Goal: Contribute content: Contribute content

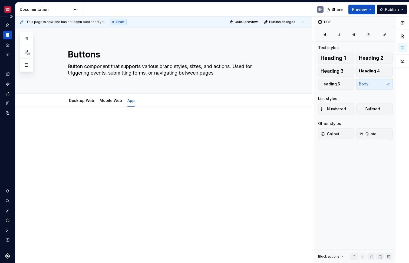
click at [6, 35] on icon "Documentation" at bounding box center [7, 34] width 5 height 5
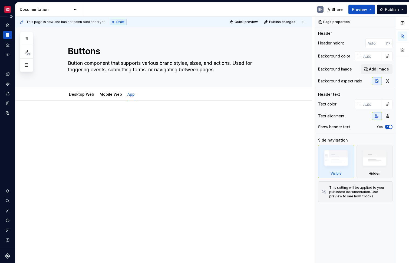
click at [5, 36] on div "Documentation" at bounding box center [7, 35] width 9 height 9
click at [11, 15] on button "Expand sidebar" at bounding box center [12, 17] width 8 height 8
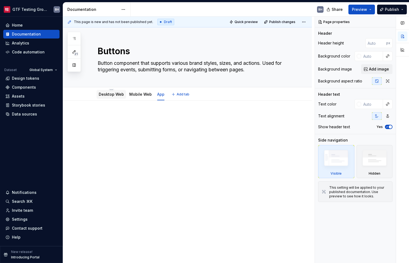
click at [118, 93] on link "Desktop Web" at bounding box center [111, 94] width 25 height 5
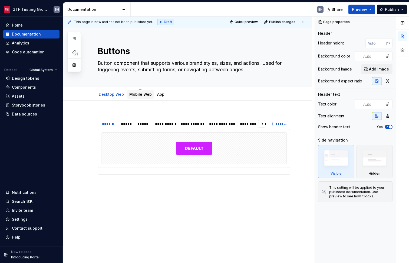
click at [135, 92] on link "Mobile Web" at bounding box center [140, 94] width 22 height 5
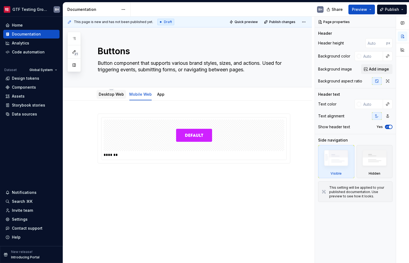
click at [115, 94] on link "Desktop Web" at bounding box center [111, 94] width 25 height 5
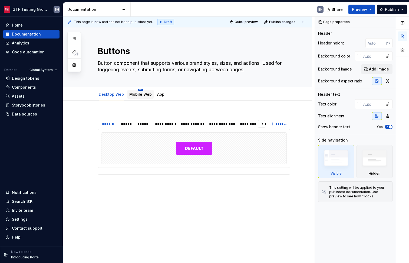
click at [140, 90] on html "GTF Testing Grounds BH Home Documentation Analytics Code automation Dataset Glo…" at bounding box center [204, 131] width 409 height 263
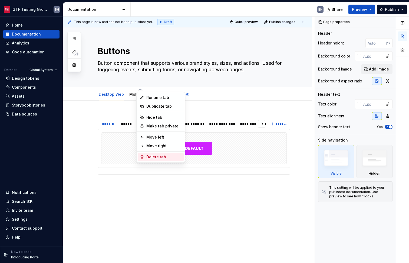
click at [154, 156] on div "Delete tab" at bounding box center [163, 156] width 35 height 5
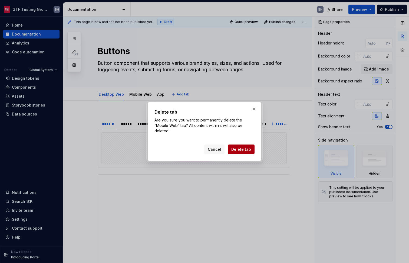
click at [246, 149] on span "Delete tab" at bounding box center [242, 148] width 20 height 5
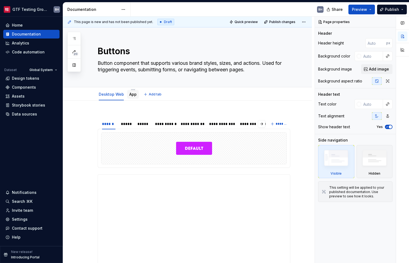
click at [133, 91] on div "App" at bounding box center [133, 94] width 12 height 9
click at [133, 90] on html "GTF Testing Grounds BH Home Documentation Analytics Code automation Dataset Glo…" at bounding box center [204, 131] width 409 height 263
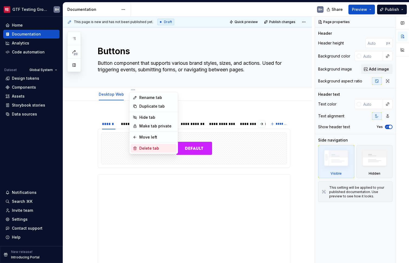
click at [152, 149] on div "Delete tab" at bounding box center [156, 147] width 35 height 5
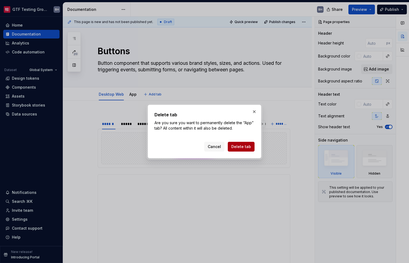
click at [243, 145] on span "Delete tab" at bounding box center [242, 146] width 20 height 5
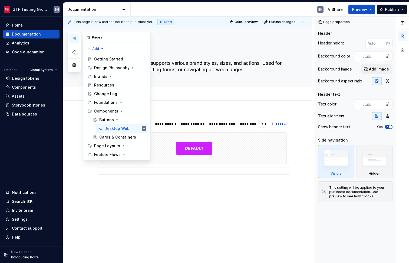
click at [77, 39] on button "button" at bounding box center [74, 39] width 10 height 10
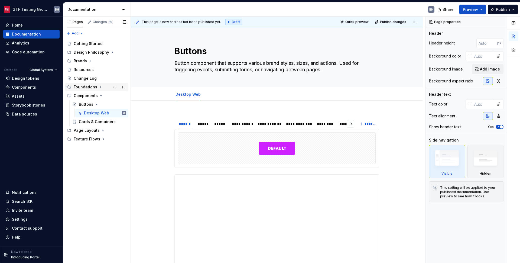
click at [100, 87] on icon "Page tree" at bounding box center [100, 86] width 1 height 1
click at [100, 87] on icon "Page tree" at bounding box center [100, 87] width 1 height 1
click at [91, 62] on icon "Page tree" at bounding box center [90, 61] width 4 height 4
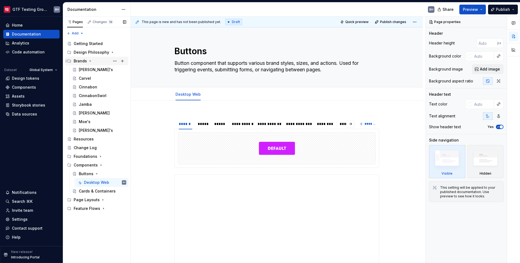
click at [91, 62] on icon "Page tree" at bounding box center [90, 61] width 4 height 4
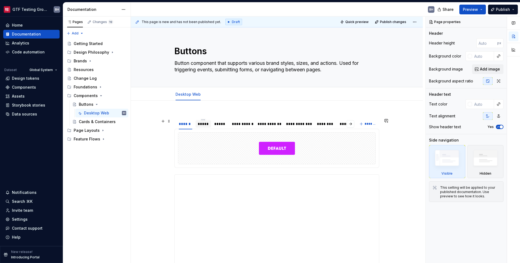
click at [200, 125] on div "*****" at bounding box center [203, 123] width 11 height 5
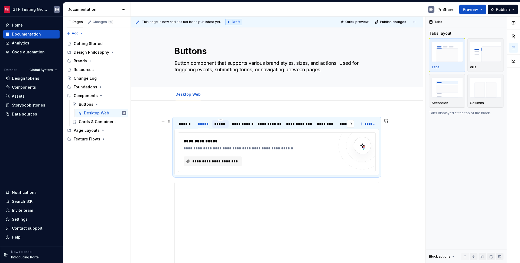
click at [222, 125] on div "*****" at bounding box center [220, 123] width 12 height 5
click at [243, 125] on div "**********" at bounding box center [242, 123] width 20 height 5
click at [274, 126] on div "**********" at bounding box center [269, 123] width 23 height 5
click at [299, 125] on div "**********" at bounding box center [298, 123] width 25 height 5
click at [325, 123] on div "********" at bounding box center [325, 123] width 17 height 5
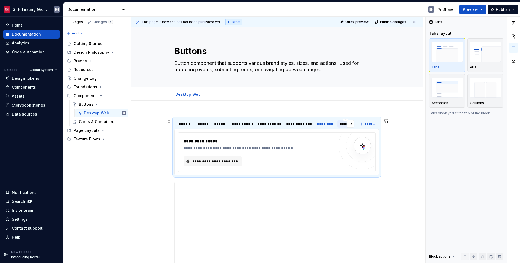
click at [344, 123] on div "******" at bounding box center [346, 123] width 12 height 5
click at [190, 125] on div "******" at bounding box center [186, 123] width 14 height 5
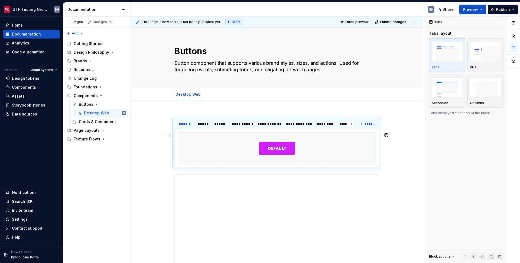
click at [268, 144] on img at bounding box center [277, 148] width 36 height 27
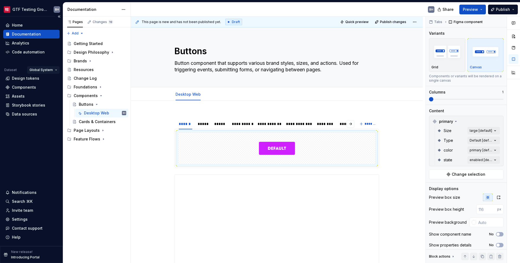
click at [40, 72] on html "GTF Testing Grounds BH Home Documentation Analytics Code automation Dataset Glo…" at bounding box center [260, 131] width 520 height 263
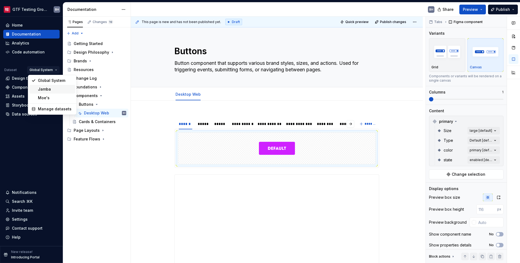
click at [45, 90] on div "Jamba" at bounding box center [55, 88] width 35 height 5
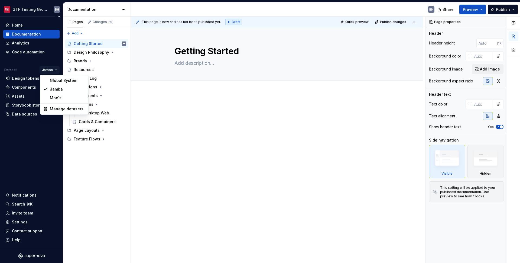
click at [44, 70] on html "GTF Testing Grounds BH Home Documentation Analytics Code automation Dataset Jam…" at bounding box center [260, 131] width 520 height 263
click at [50, 102] on div "Global System [PERSON_NAME] Manage datasets" at bounding box center [64, 95] width 49 height 40
click at [51, 100] on div "Moe's" at bounding box center [67, 97] width 35 height 5
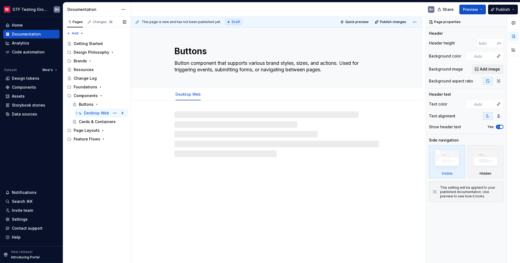
type textarea "*"
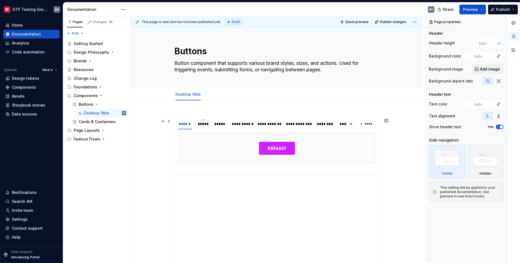
click at [206, 125] on div "*****" at bounding box center [203, 123] width 11 height 5
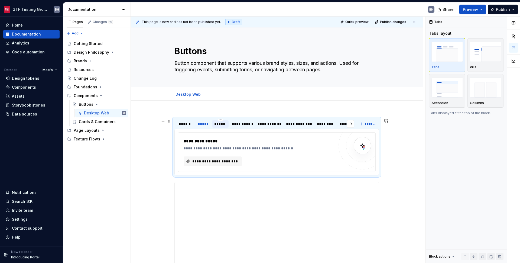
click at [224, 125] on div "*****" at bounding box center [220, 123] width 12 height 5
click at [19, 222] on div "Settings" at bounding box center [31, 219] width 56 height 9
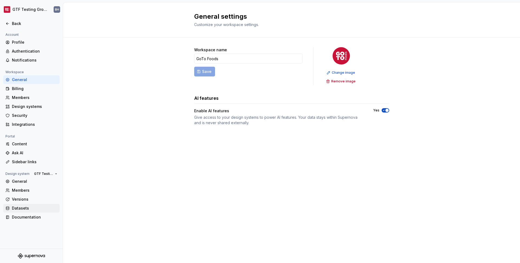
click at [20, 208] on div "Datasets" at bounding box center [34, 207] width 45 height 5
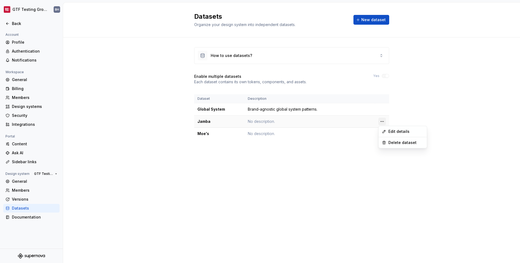
click at [381, 121] on html "GTF Testing Grounds BH Back Account Profile Authentication Notifications Worksp…" at bounding box center [260, 131] width 520 height 263
click at [396, 144] on div "Delete dataset" at bounding box center [405, 142] width 35 height 5
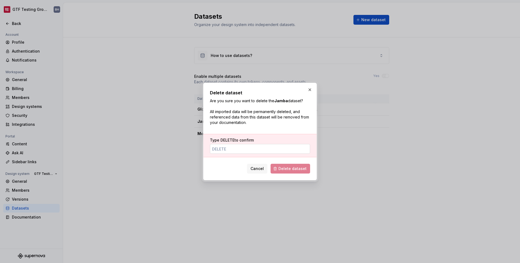
click at [257, 148] on input "Type DELETE to confirm" at bounding box center [260, 149] width 100 height 10
type input "delete"
click at [298, 168] on span "Delete dataset" at bounding box center [292, 168] width 28 height 5
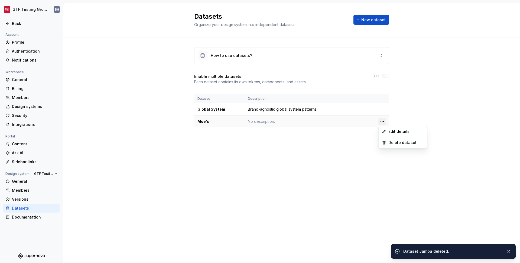
click at [380, 122] on html "GTF Testing Grounds BH Back Account Profile Authentication Notifications Worksp…" at bounding box center [260, 131] width 520 height 263
click at [398, 141] on div "Delete dataset" at bounding box center [405, 142] width 35 height 5
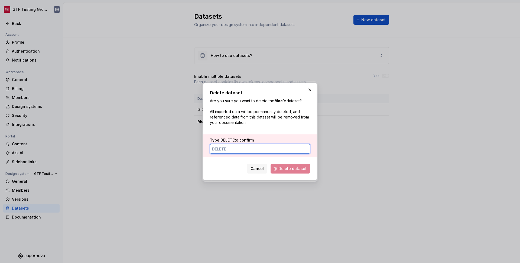
click at [265, 147] on input "Type DELETE to confirm" at bounding box center [260, 149] width 100 height 10
type input "delete"
click at [292, 170] on span "Delete dataset" at bounding box center [292, 168] width 28 height 5
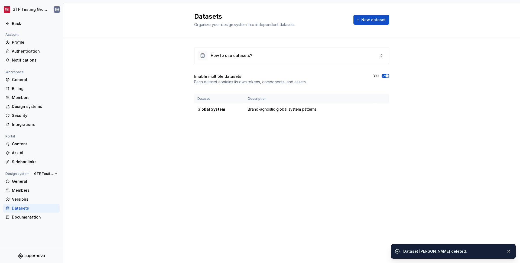
click at [386, 75] on span "button" at bounding box center [386, 75] width 3 height 3
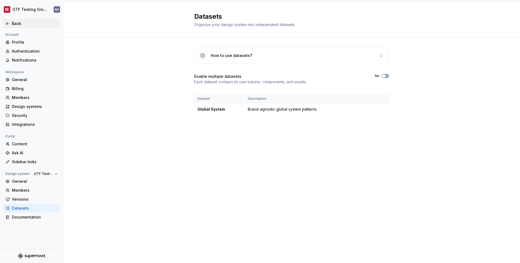
click at [18, 26] on div "Back" at bounding box center [31, 23] width 56 height 9
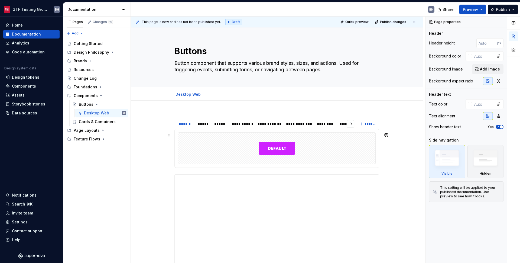
click at [210, 136] on div at bounding box center [276, 147] width 197 height 31
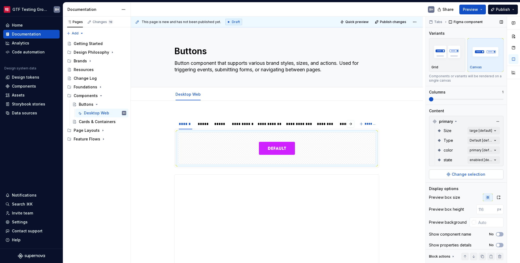
click at [465, 174] on span "Change selection" at bounding box center [469, 173] width 34 height 5
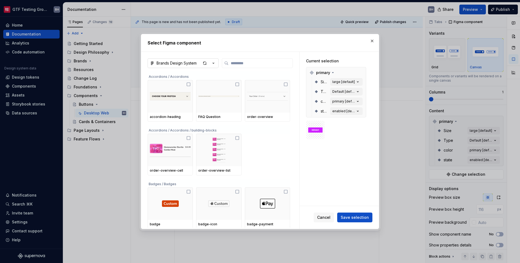
click at [211, 62] on icon "button" at bounding box center [213, 62] width 5 height 5
click at [212, 88] on div "FigmaFramePickerModal.connectNewFile" at bounding box center [197, 85] width 79 height 5
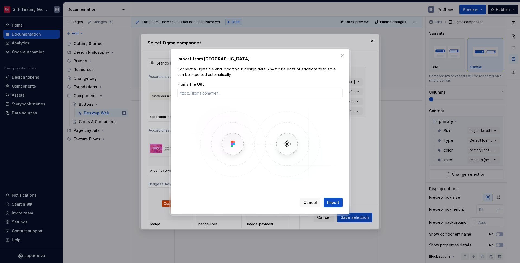
type textarea "*"
click at [245, 93] on input "Figma file URL" at bounding box center [259, 93] width 165 height 10
paste input "[URL][DOMAIN_NAME]"
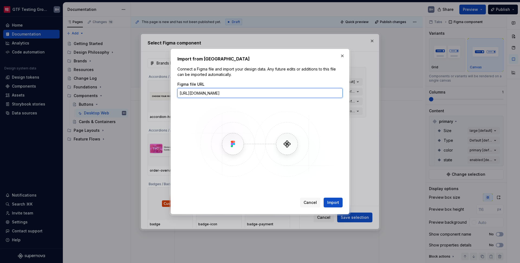
scroll to position [0, 57]
type input "[URL][DOMAIN_NAME]"
click at [324, 197] on button "Import" at bounding box center [333, 202] width 19 height 10
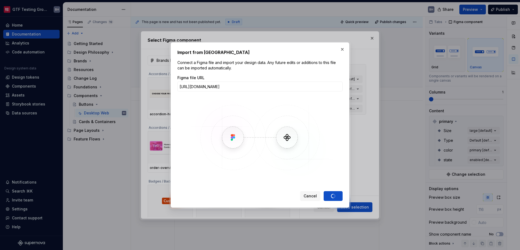
click at [304, 47] on div "Import from Figma Connect a Figma file and import your design data. Any future …" at bounding box center [260, 124] width 179 height 165
click at [313, 198] on span "Cancel" at bounding box center [310, 195] width 13 height 5
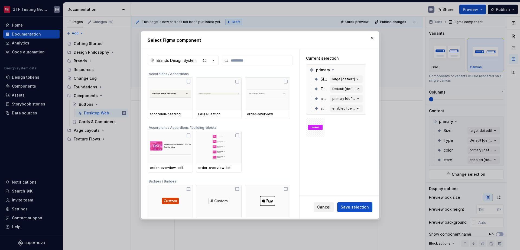
click at [324, 206] on span "Cancel" at bounding box center [323, 206] width 13 height 5
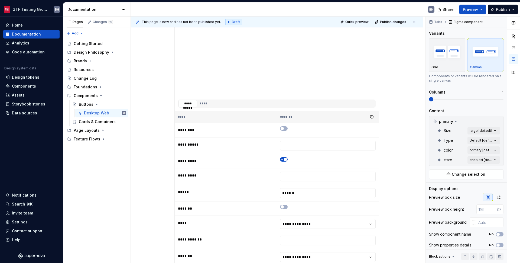
scroll to position [0, 0]
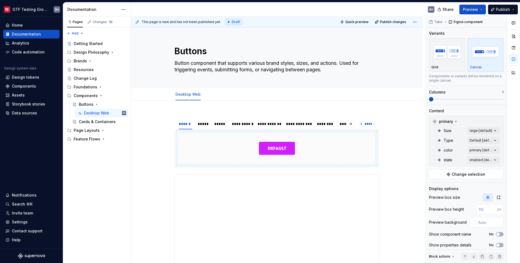
type textarea "*"
